Goal: Task Accomplishment & Management: Manage account settings

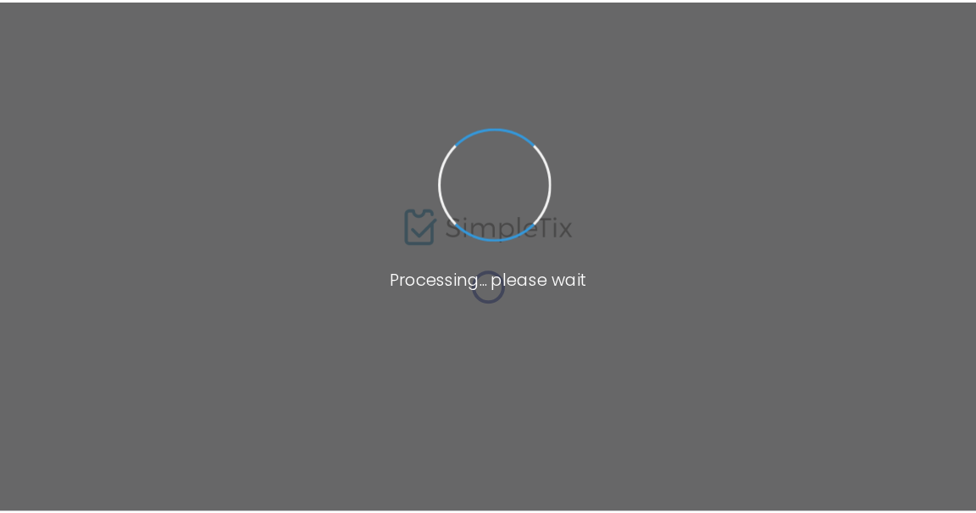
scroll to position [76, 0]
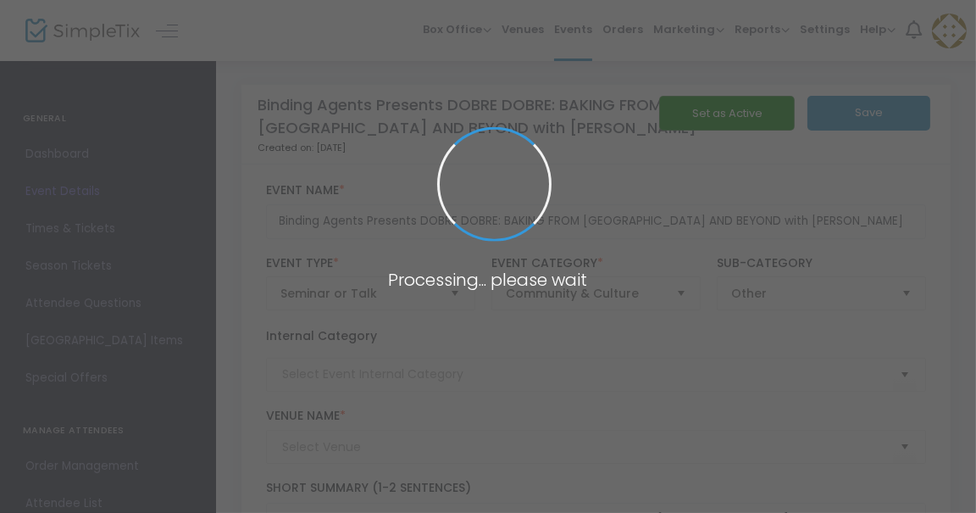
type input "Binding Agents: A Cook/Book Shop"
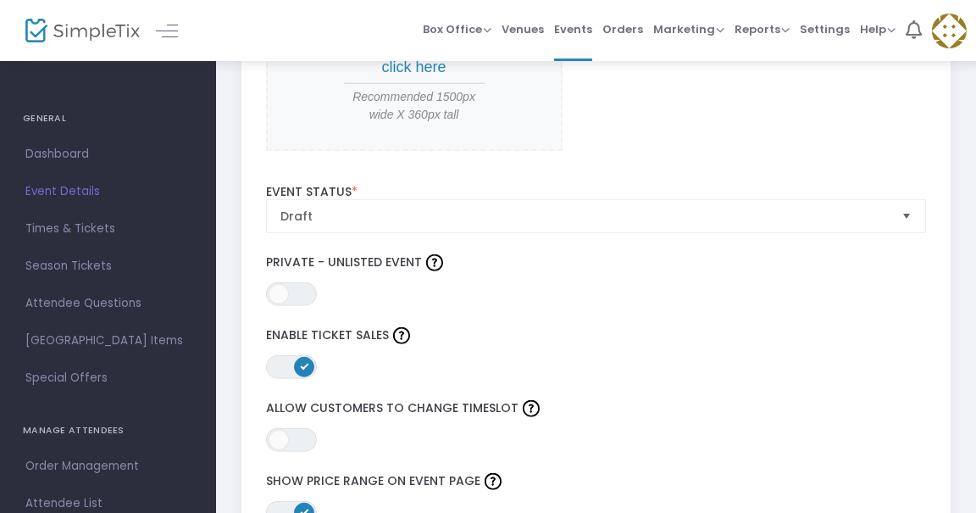
scroll to position [2002, 0]
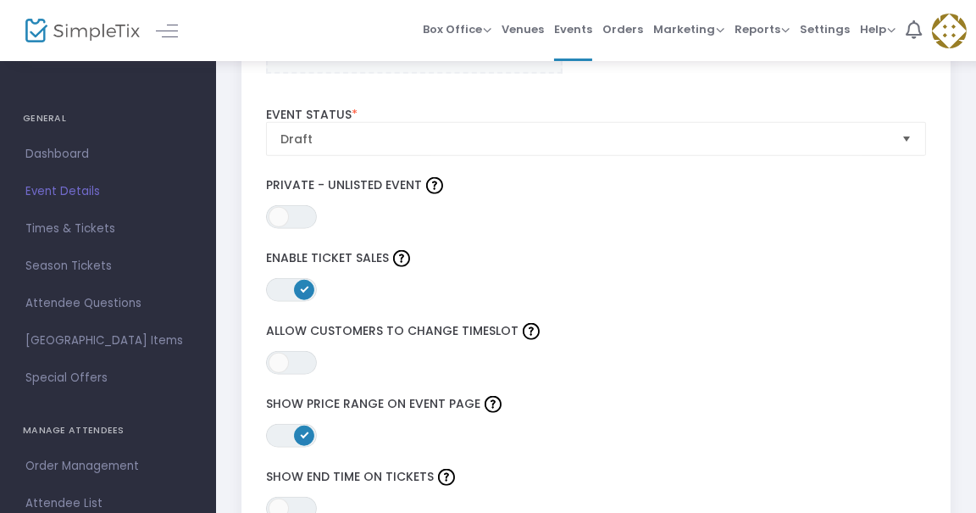
click at [317, 205] on div "ON OFF Private - Unlisted Event" at bounding box center [596, 201] width 677 height 56
click at [309, 212] on span "ON OFF" at bounding box center [291, 217] width 51 height 24
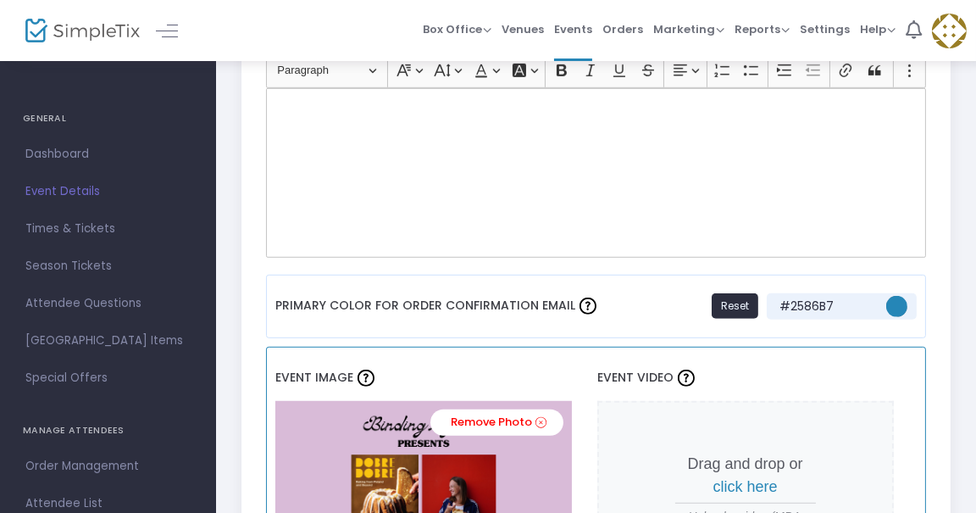
scroll to position [0, 0]
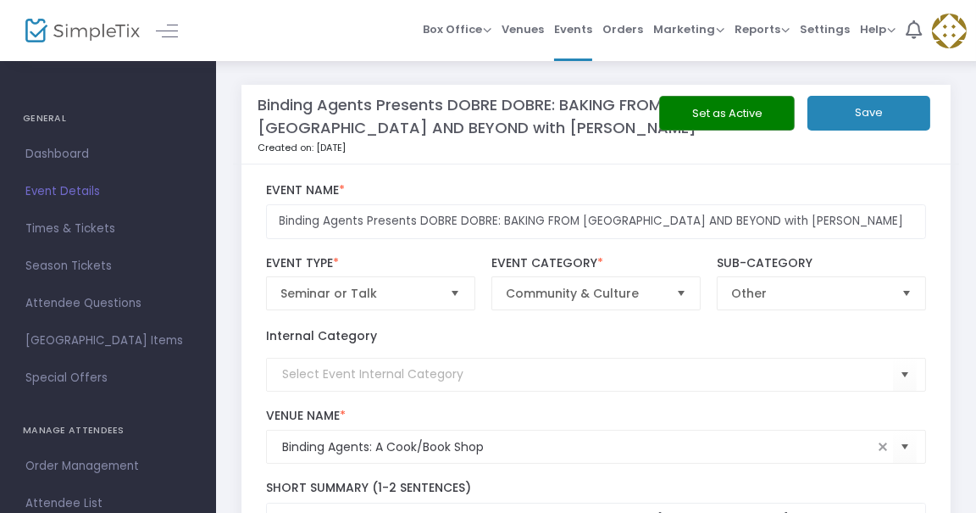
click at [748, 119] on button "Set as Active" at bounding box center [727, 113] width 136 height 35
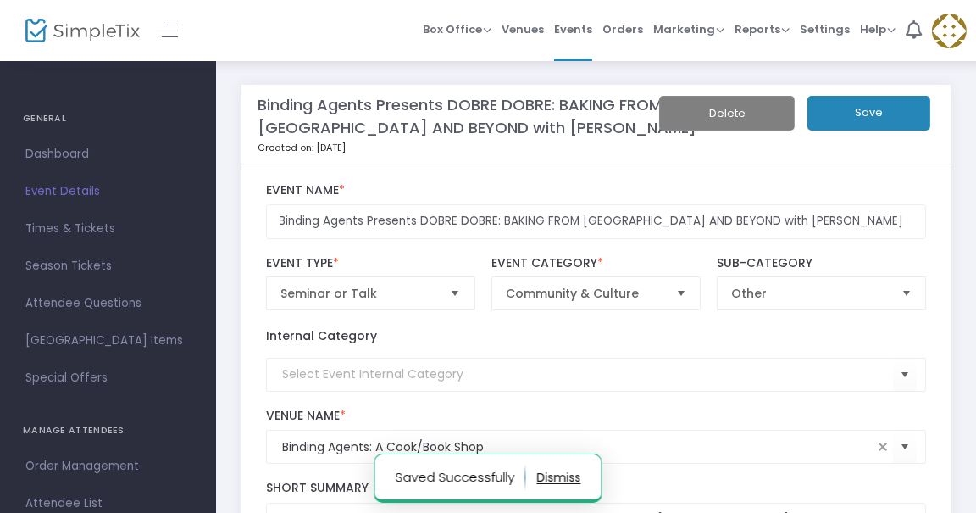
click at [878, 118] on button "Save" at bounding box center [869, 113] width 123 height 35
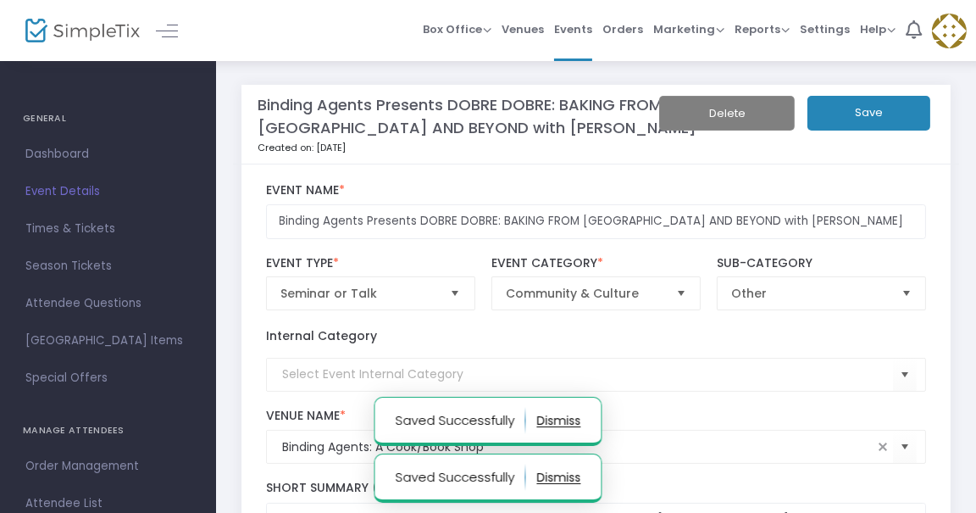
drag, startPoint x: 573, startPoint y: 29, endPoint x: 562, endPoint y: 41, distance: 16.2
click at [573, 29] on span "Events" at bounding box center [573, 29] width 38 height 43
